Goal: Task Accomplishment & Management: Manage account settings

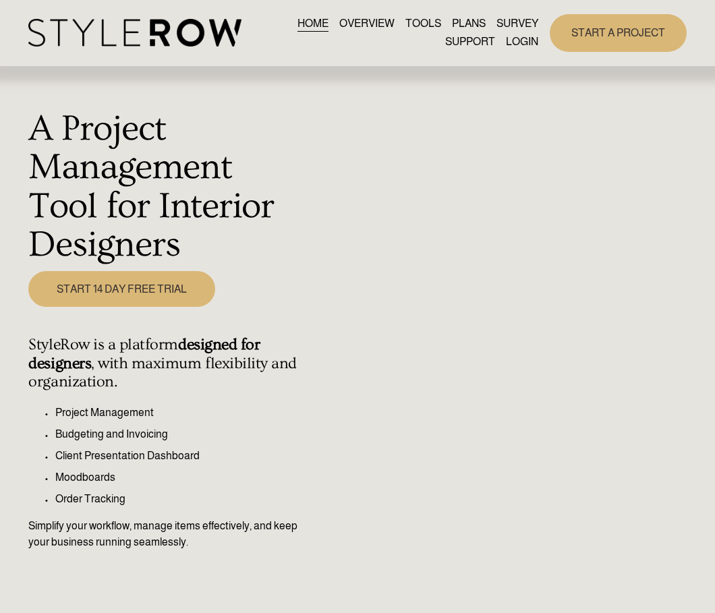
click at [512, 40] on link "LOGIN" at bounding box center [522, 42] width 32 height 18
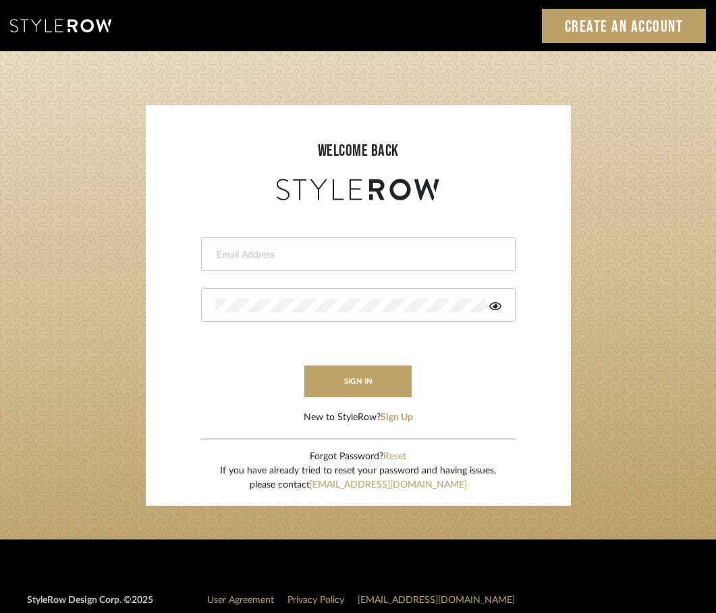
type input "[PERSON_NAME][EMAIL_ADDRESS][DOMAIN_NAME]"
click at [360, 398] on form "hannah@roomerslimited.com This field is required This field is required sign in…" at bounding box center [358, 314] width 398 height 221
click at [362, 389] on button "sign in" at bounding box center [358, 382] width 108 height 32
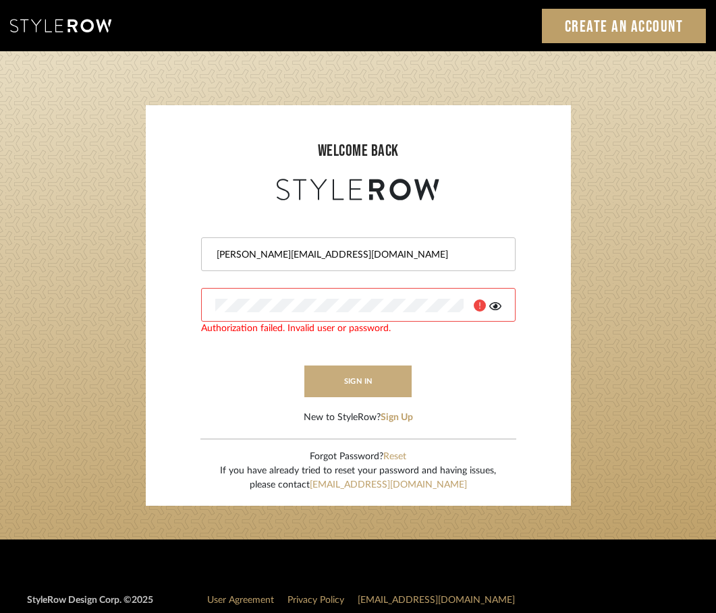
click at [351, 382] on button "sign in" at bounding box center [358, 382] width 108 height 32
click at [337, 392] on button "sign in" at bounding box center [358, 382] width 108 height 32
click at [390, 456] on button "Reset" at bounding box center [394, 457] width 23 height 14
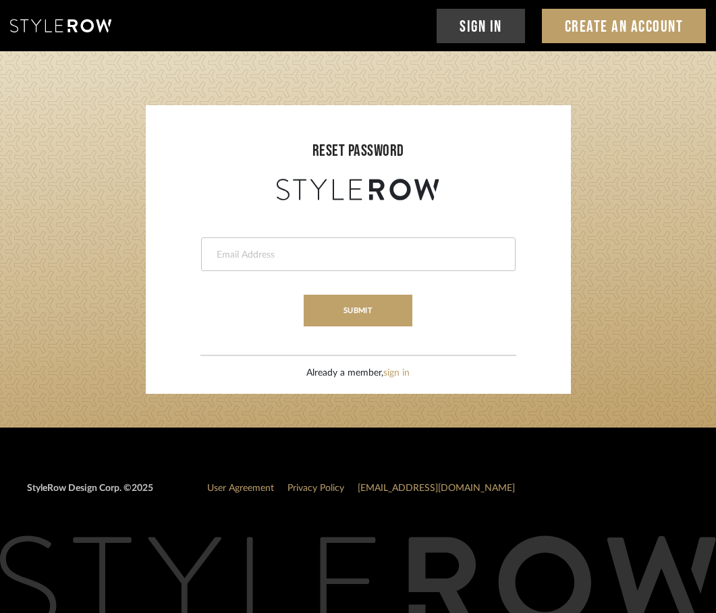
click at [268, 252] on input "email" at bounding box center [356, 254] width 283 height 13
type input "[PERSON_NAME][EMAIL_ADDRESS][DOMAIN_NAME]"
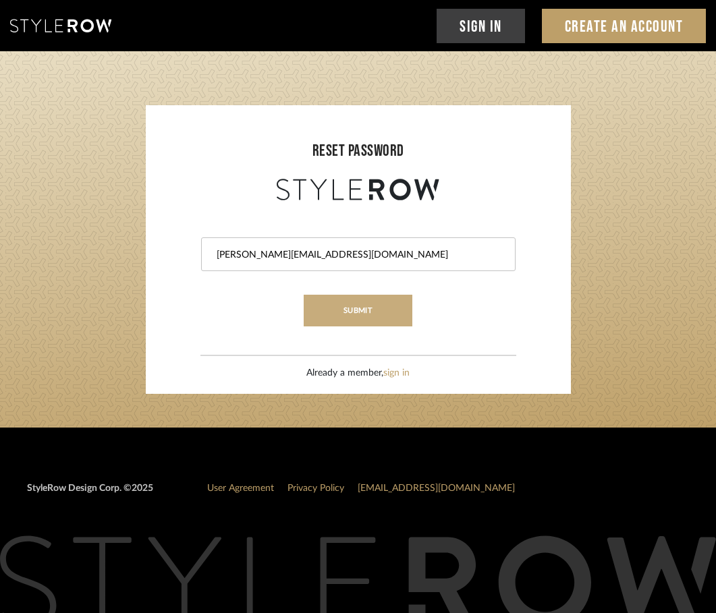
click at [356, 306] on button "submit" at bounding box center [358, 311] width 109 height 32
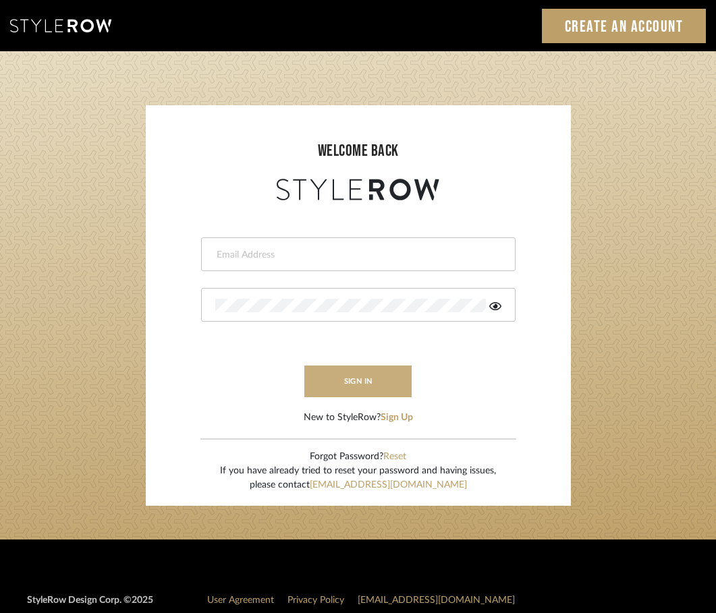
type input "[PERSON_NAME][EMAIL_ADDRESS][DOMAIN_NAME]"
click at [366, 377] on button "sign in" at bounding box center [358, 382] width 108 height 32
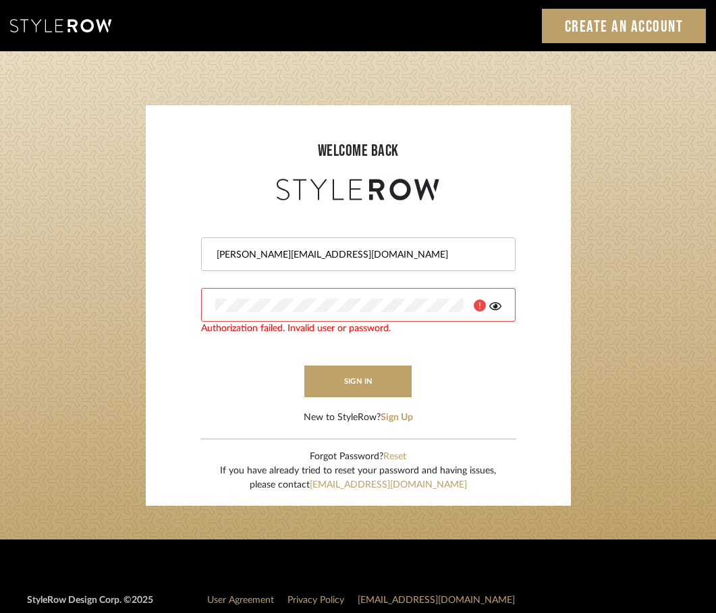
click at [496, 312] on fa-icon at bounding box center [495, 305] width 12 height 13
click at [219, 381] on form "[PERSON_NAME][EMAIL_ADDRESS][DOMAIN_NAME] Authorization failed. Invalid user or…" at bounding box center [358, 314] width 398 height 221
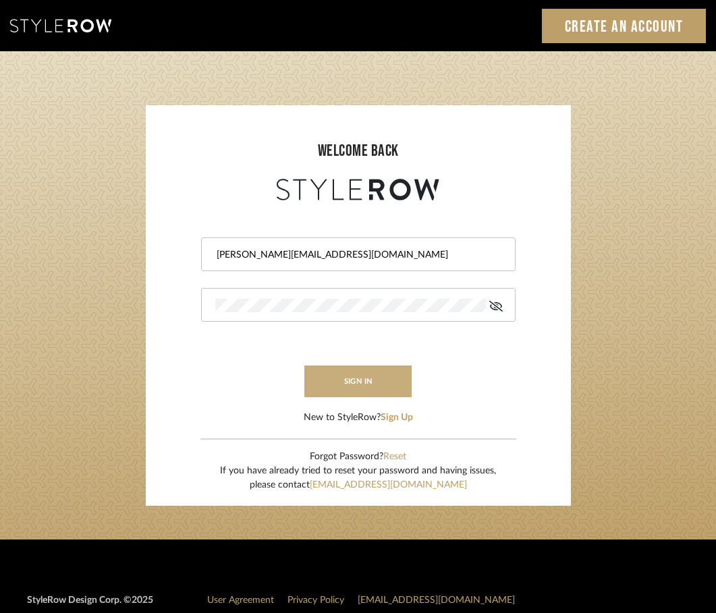
click at [388, 381] on button "sign in" at bounding box center [358, 382] width 108 height 32
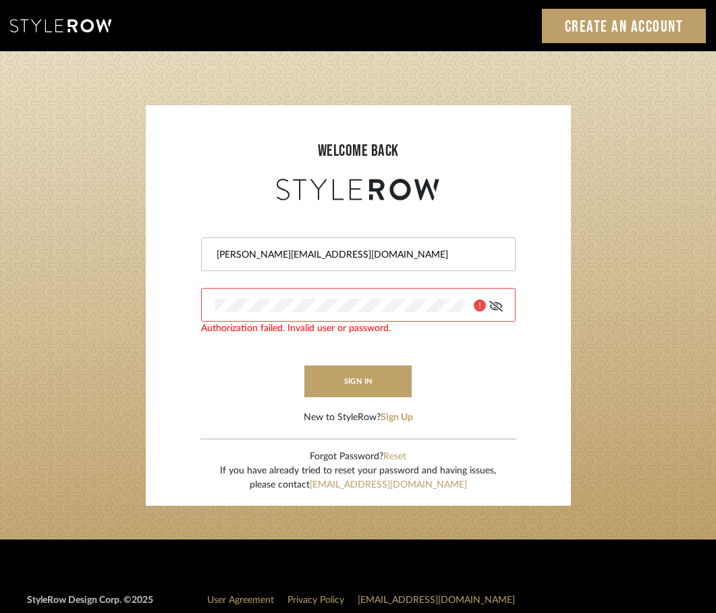
click at [495, 307] on icon at bounding box center [495, 306] width 13 height 11
click at [370, 389] on button "sign in" at bounding box center [358, 382] width 108 height 32
